Goal: Register for event/course

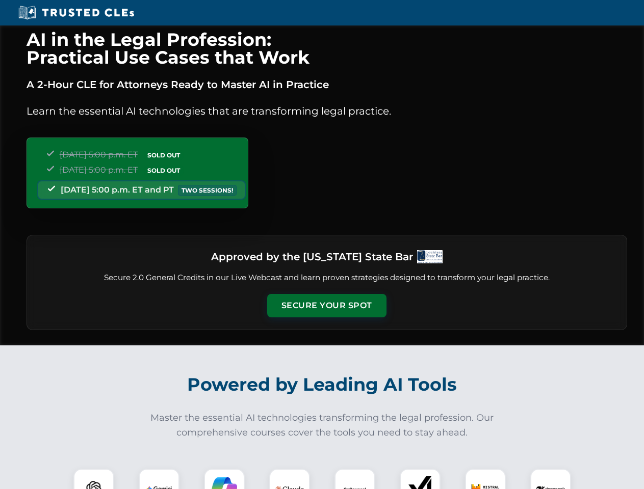
click at [326, 306] on button "Secure Your Spot" at bounding box center [326, 305] width 119 height 23
click at [94, 479] on img at bounding box center [94, 490] width 30 height 30
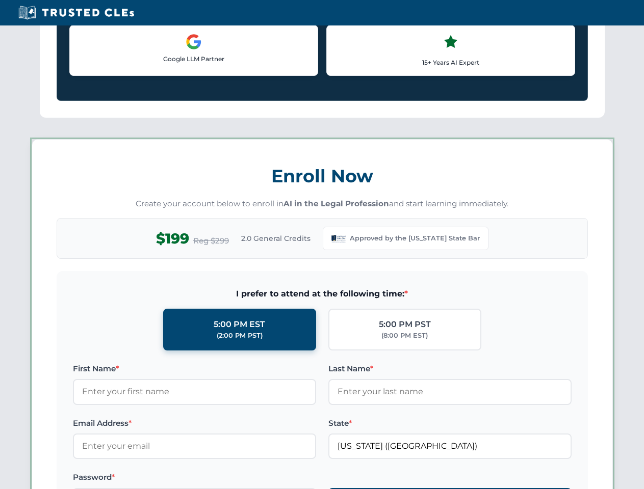
click at [224, 479] on label "Password *" at bounding box center [194, 478] width 243 height 12
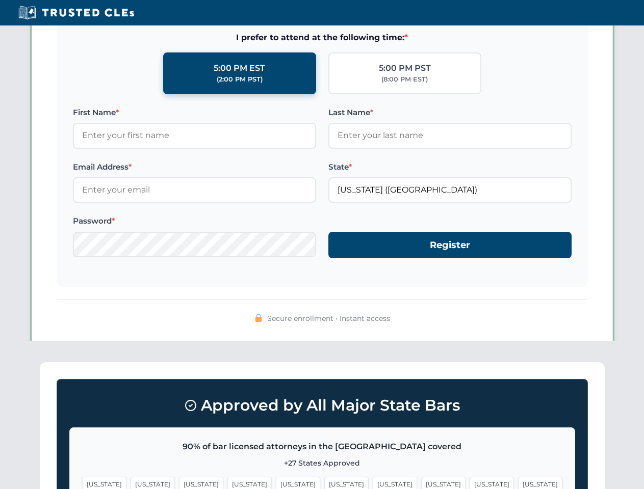
click at [470, 479] on span "[US_STATE]" at bounding box center [492, 484] width 44 height 15
